Goal: Navigation & Orientation: Find specific page/section

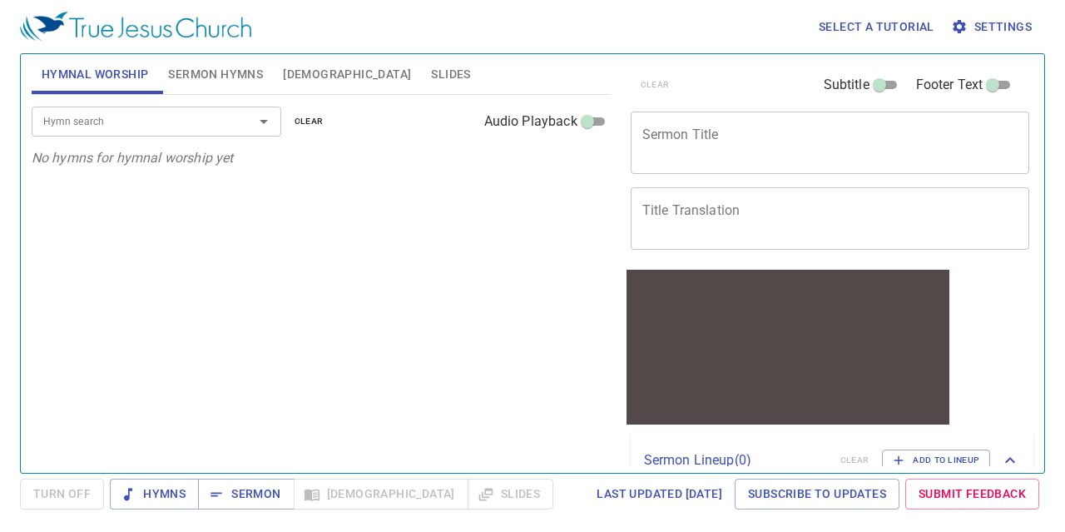
click at [301, 82] on span "[DEMOGRAPHIC_DATA]" at bounding box center [347, 74] width 128 height 21
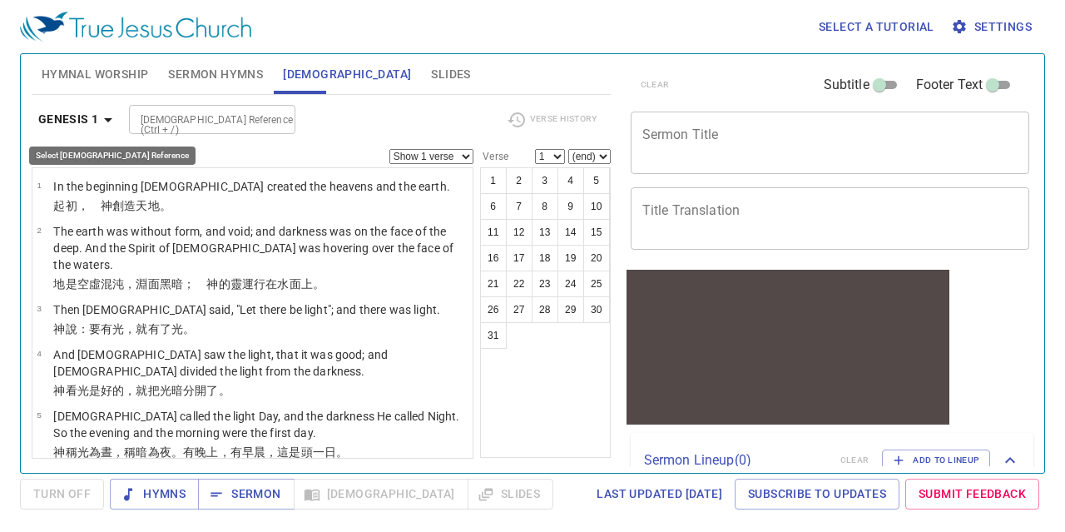
click at [111, 122] on icon "button" at bounding box center [108, 120] width 20 height 20
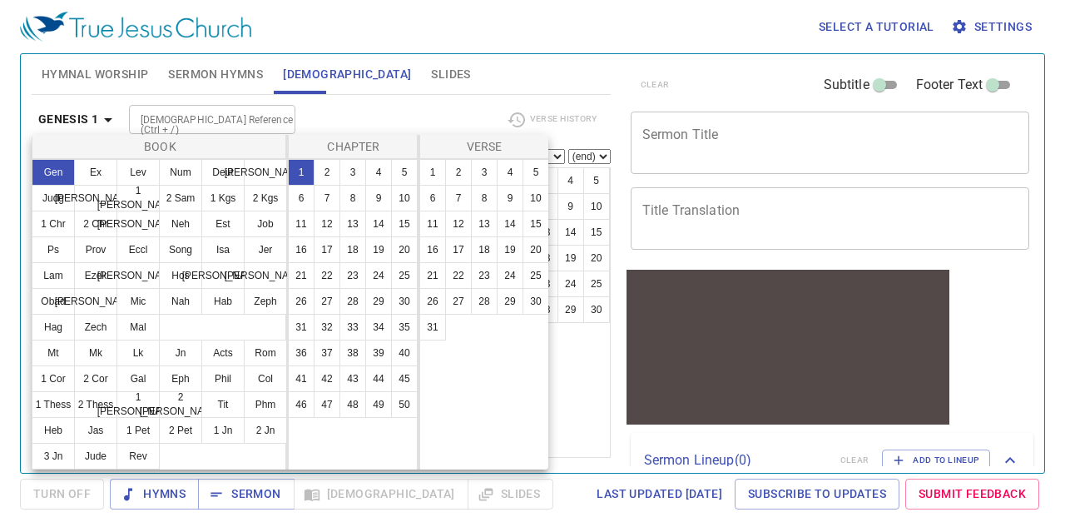
click at [111, 122] on div at bounding box center [532, 266] width 1065 height 532
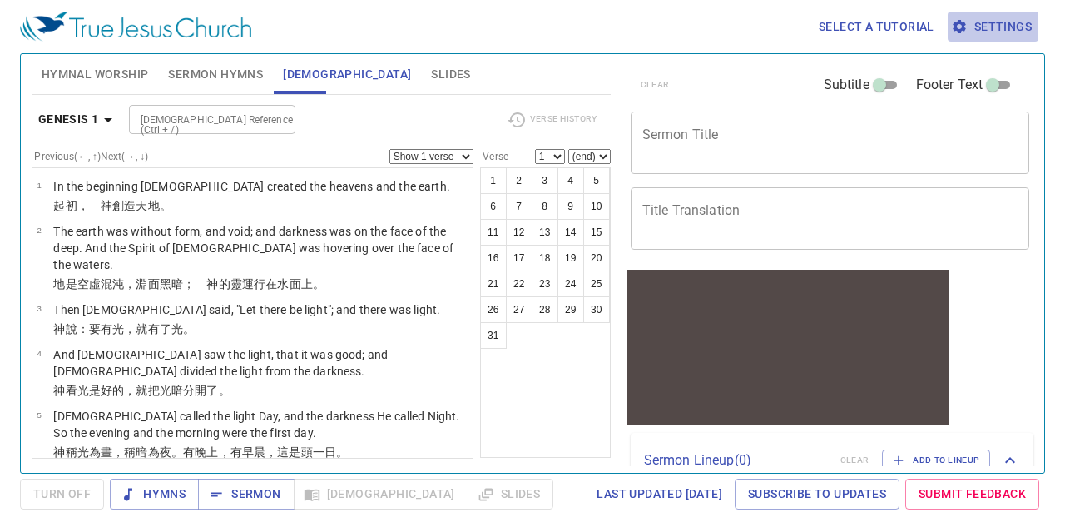
click at [1002, 33] on span "Settings" at bounding box center [993, 27] width 77 height 21
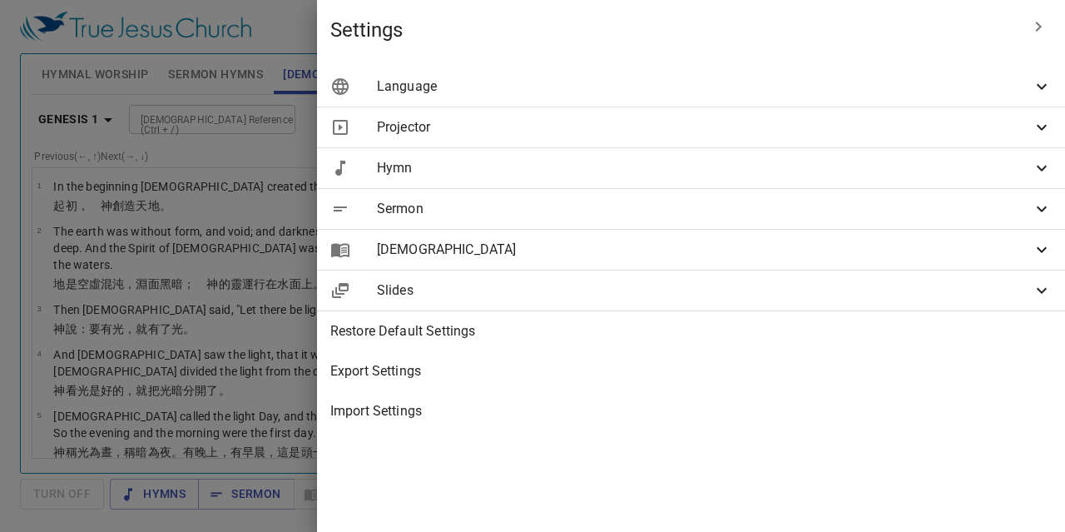
click at [1029, 253] on span "[DEMOGRAPHIC_DATA]" at bounding box center [704, 250] width 655 height 20
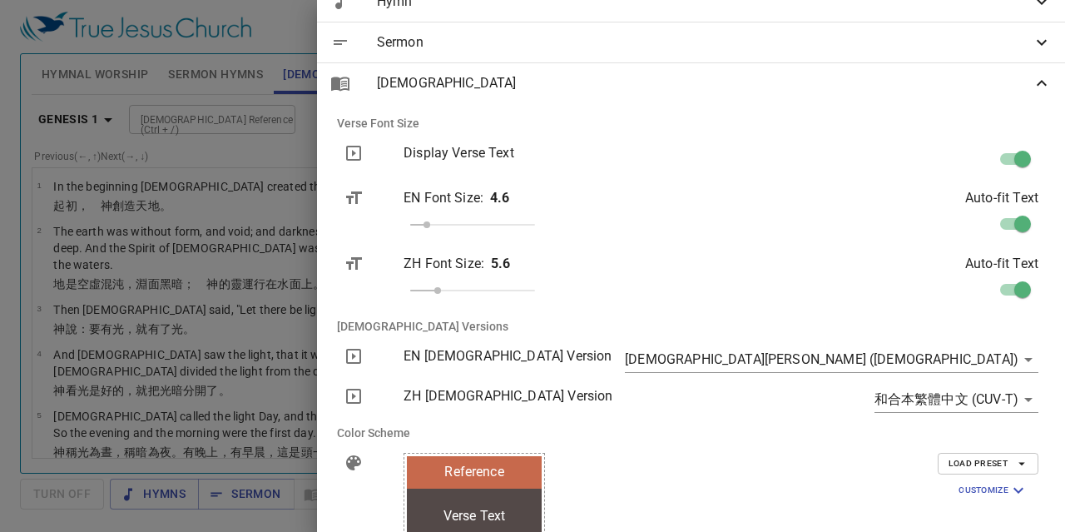
scroll to position [250, 0]
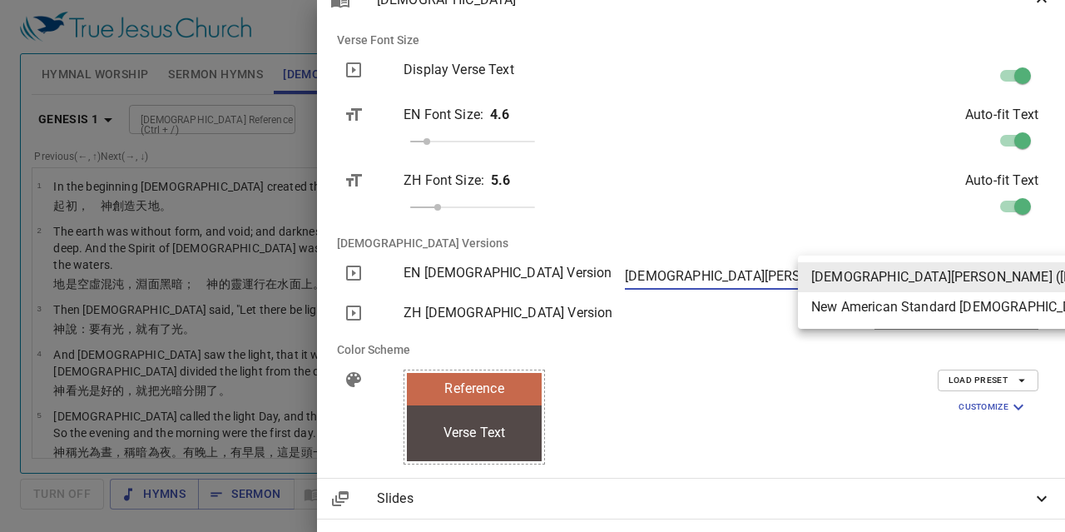
click at [1015, 278] on body "Select a tutorial Settings Hymnal Worship Sermon Hymns [DEMOGRAPHIC_DATA] Slide…" at bounding box center [532, 266] width 1065 height 532
click at [891, 392] on div at bounding box center [532, 266] width 1065 height 532
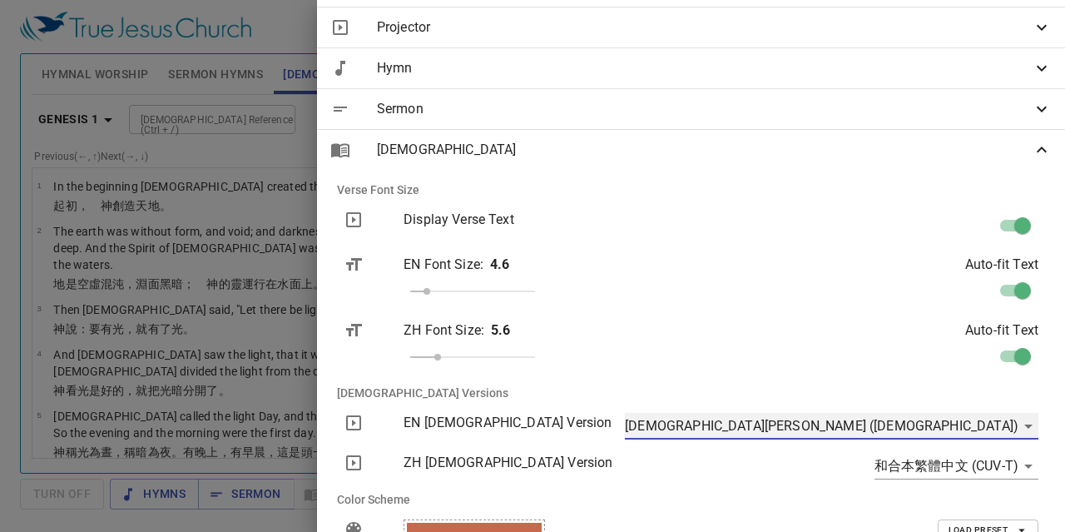
scroll to position [0, 0]
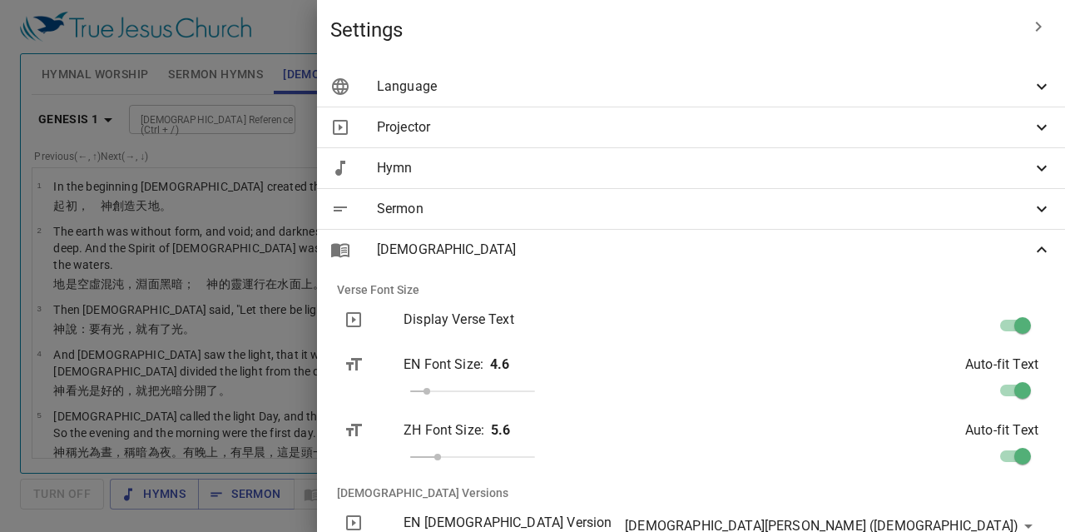
click at [1029, 31] on icon "button" at bounding box center [1039, 27] width 20 height 20
